Goal: Transaction & Acquisition: Purchase product/service

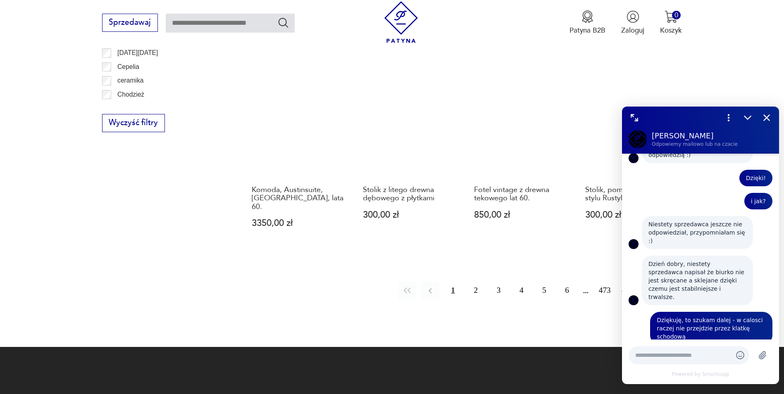
scroll to position [995, 0]
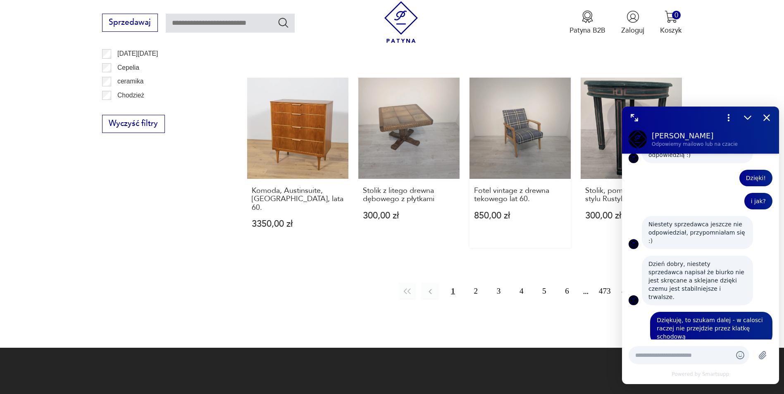
click at [544, 124] on link "Fotel vintage z drewna tekowego lat 60. 850,00 zł" at bounding box center [519, 163] width 101 height 170
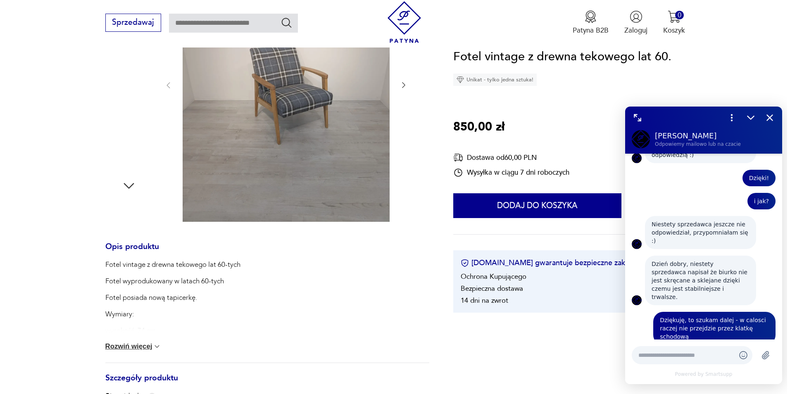
scroll to position [207, 0]
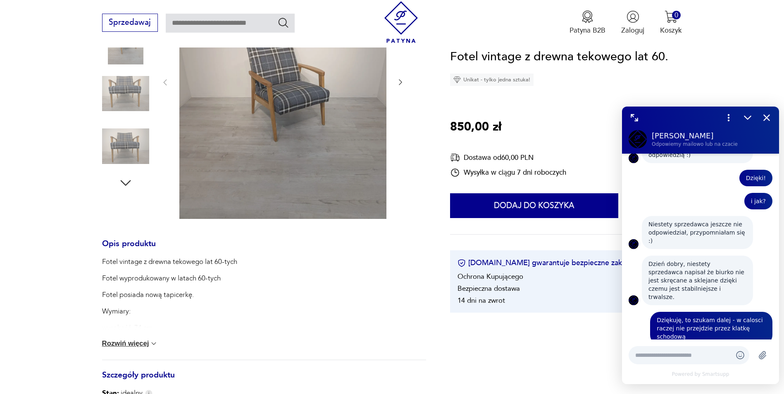
click at [302, 96] on img at bounding box center [282, 81] width 207 height 275
